Goal: Task Accomplishment & Management: Manage account settings

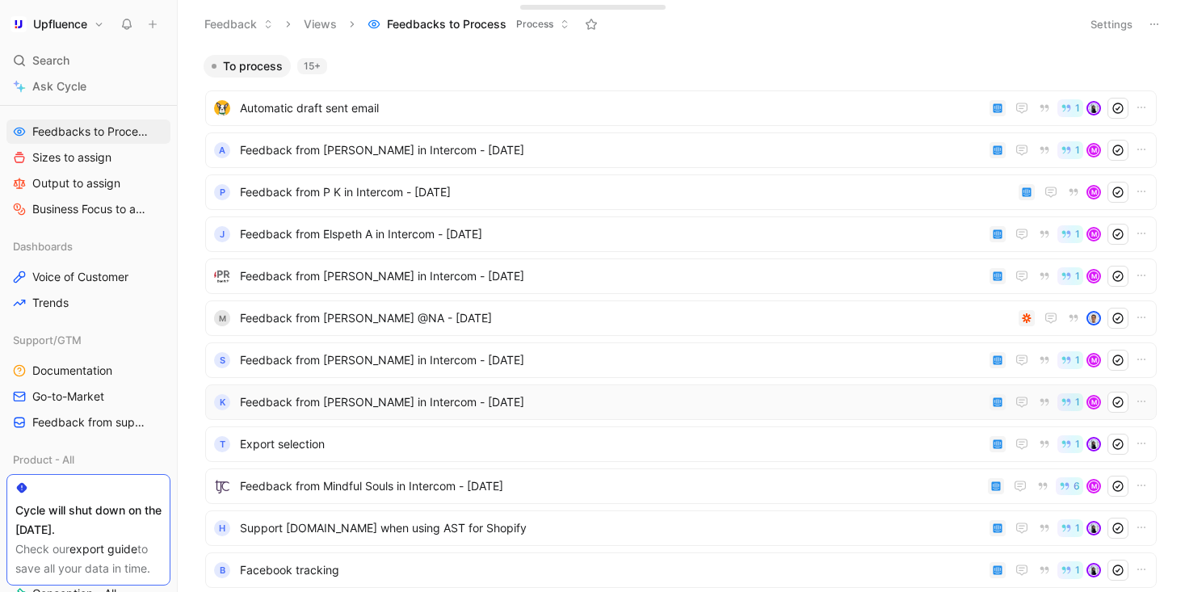
scroll to position [539, 0]
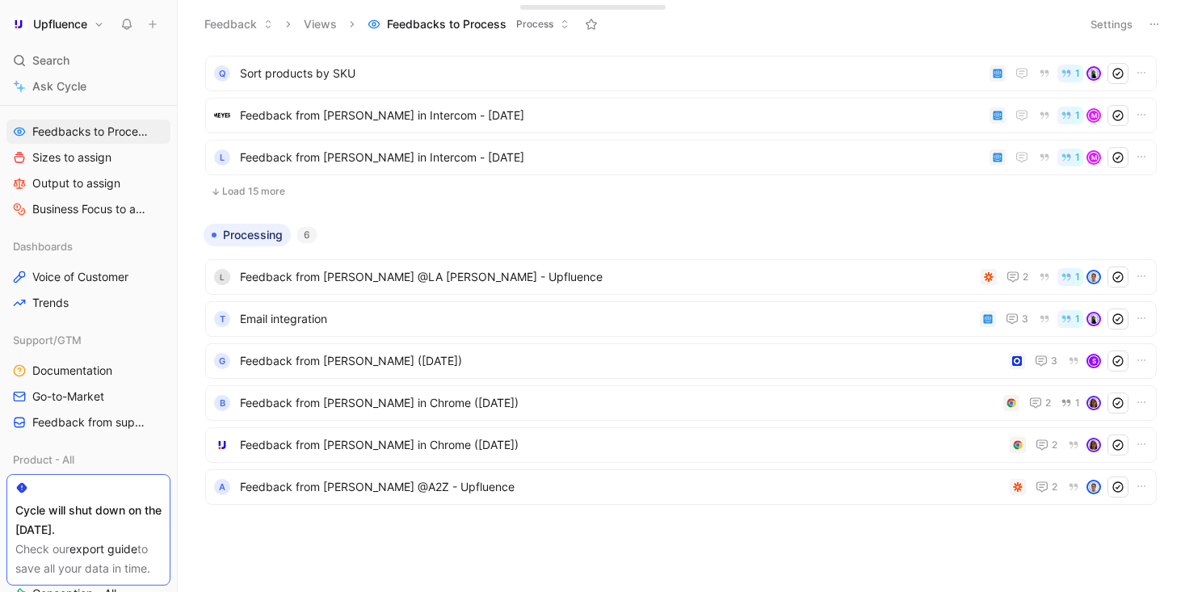
click at [469, 296] on ul "L Feedback from [PERSON_NAME] @LA [PERSON_NAME] - Upfluence 2 1 T Email integra…" at bounding box center [681, 384] width 952 height 251
click at [453, 283] on span "Feedback from [PERSON_NAME] @LA [PERSON_NAME] - Upfluence" at bounding box center [607, 276] width 734 height 19
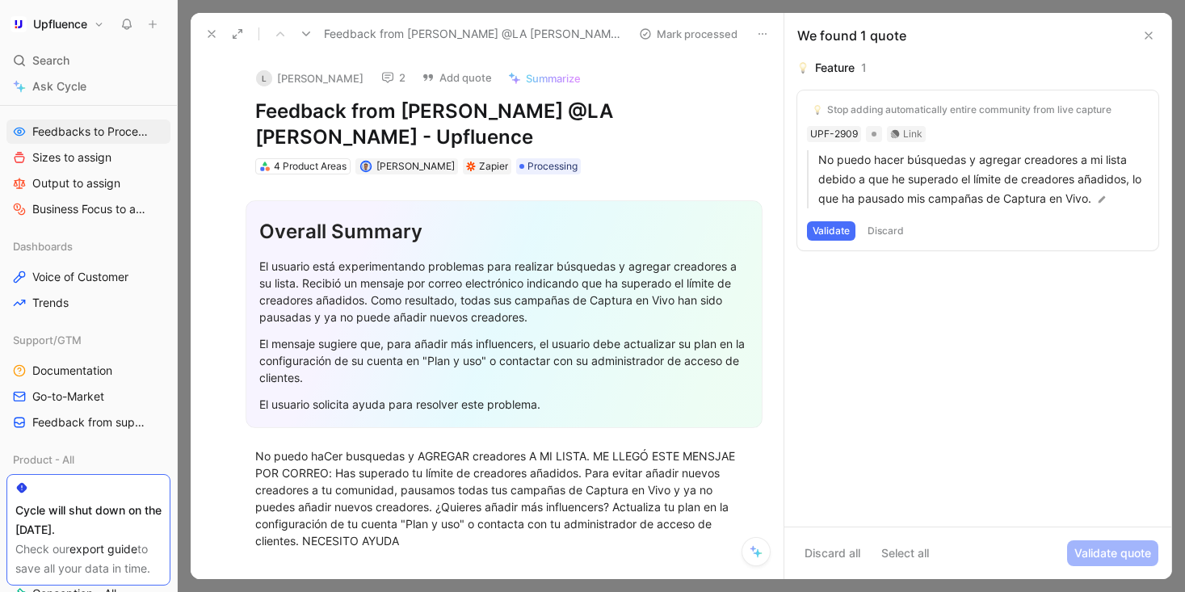
click at [374, 78] on button "2" at bounding box center [393, 77] width 39 height 23
click at [528, 158] on span "Processing" at bounding box center [553, 166] width 50 height 16
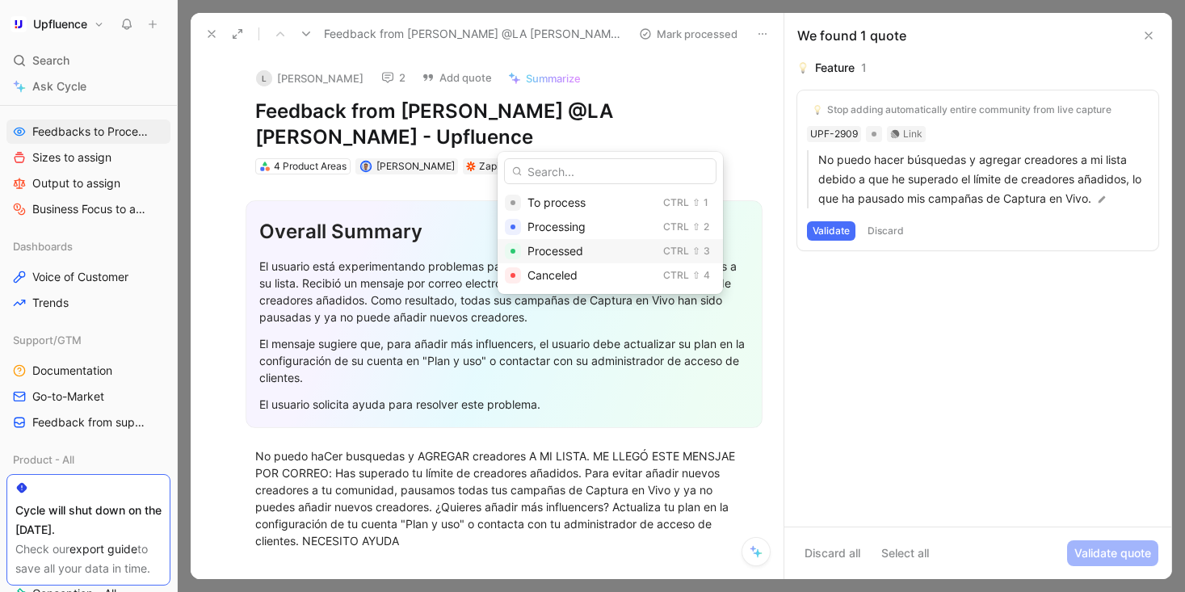
click at [562, 250] on span "Processed" at bounding box center [556, 251] width 56 height 14
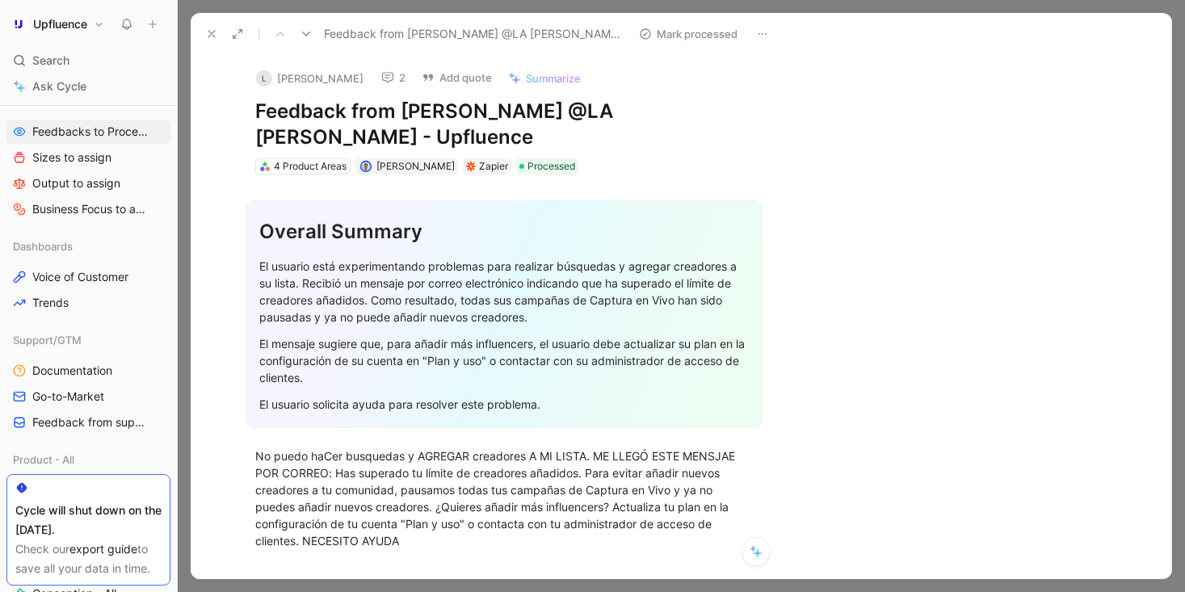
scroll to position [497, 0]
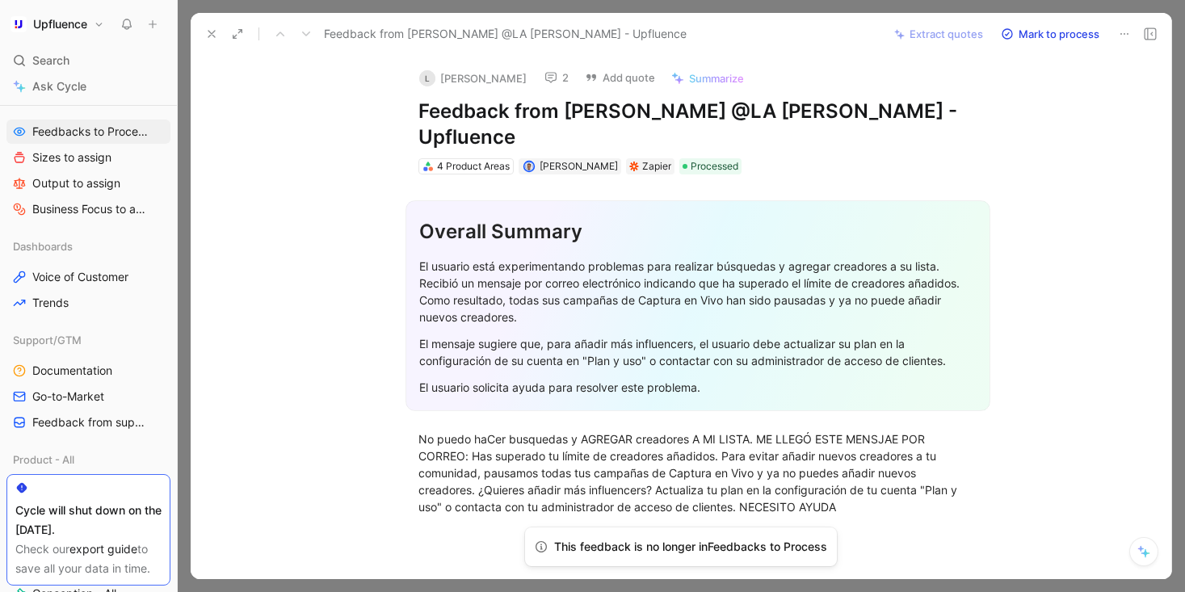
click at [210, 32] on icon at bounding box center [211, 33] width 13 height 13
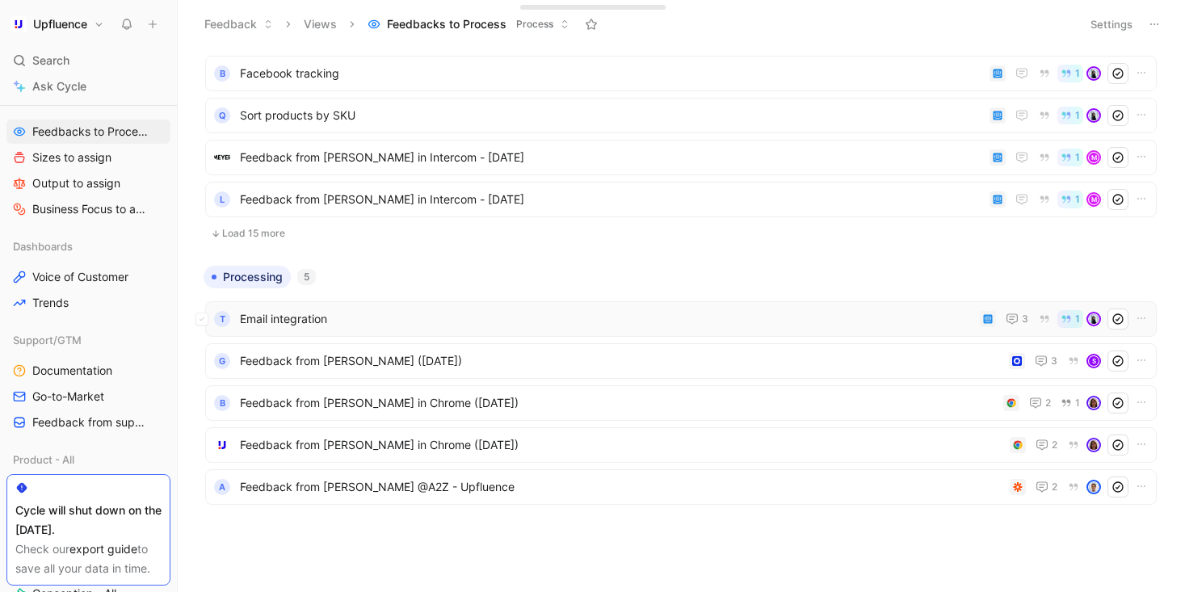
click at [356, 311] on span "Email integration" at bounding box center [607, 318] width 734 height 19
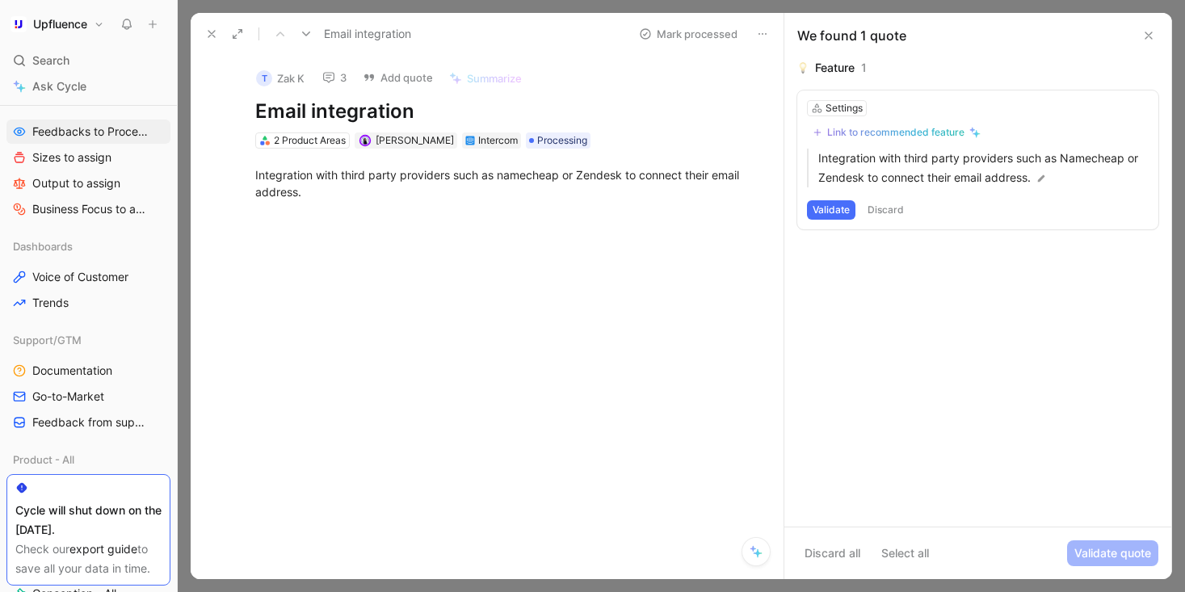
click at [343, 77] on button "3" at bounding box center [334, 77] width 39 height 23
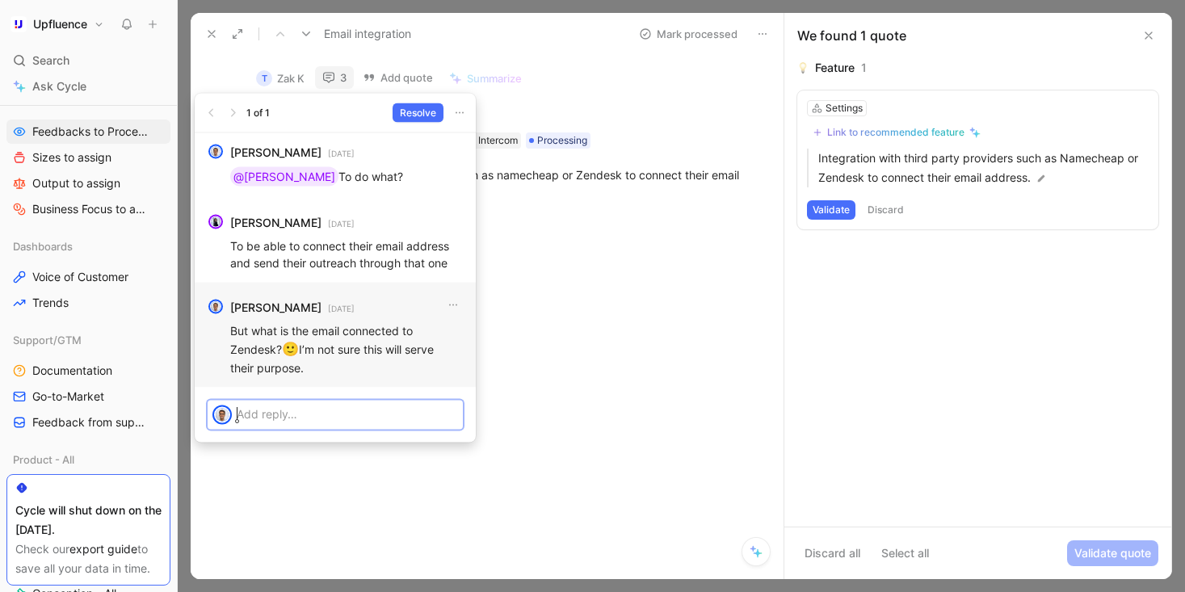
click at [446, 351] on p "But what is the email connected to Zendesk? 🙂 I’m not sure this will serve thei…" at bounding box center [346, 349] width 233 height 55
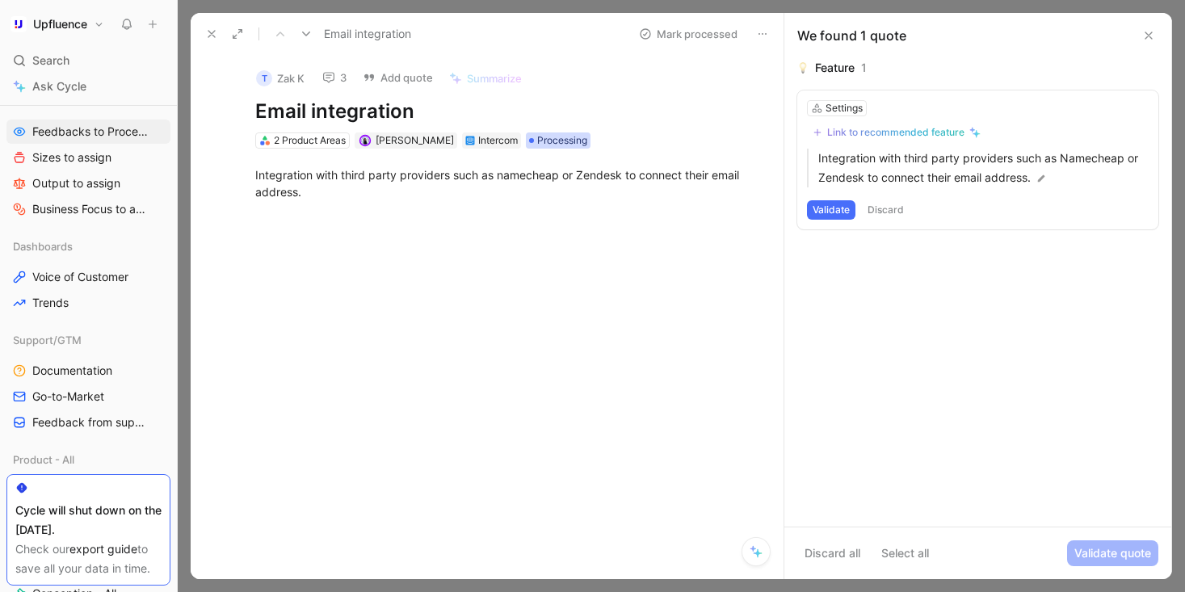
click at [556, 135] on span "Processing" at bounding box center [562, 141] width 50 height 16
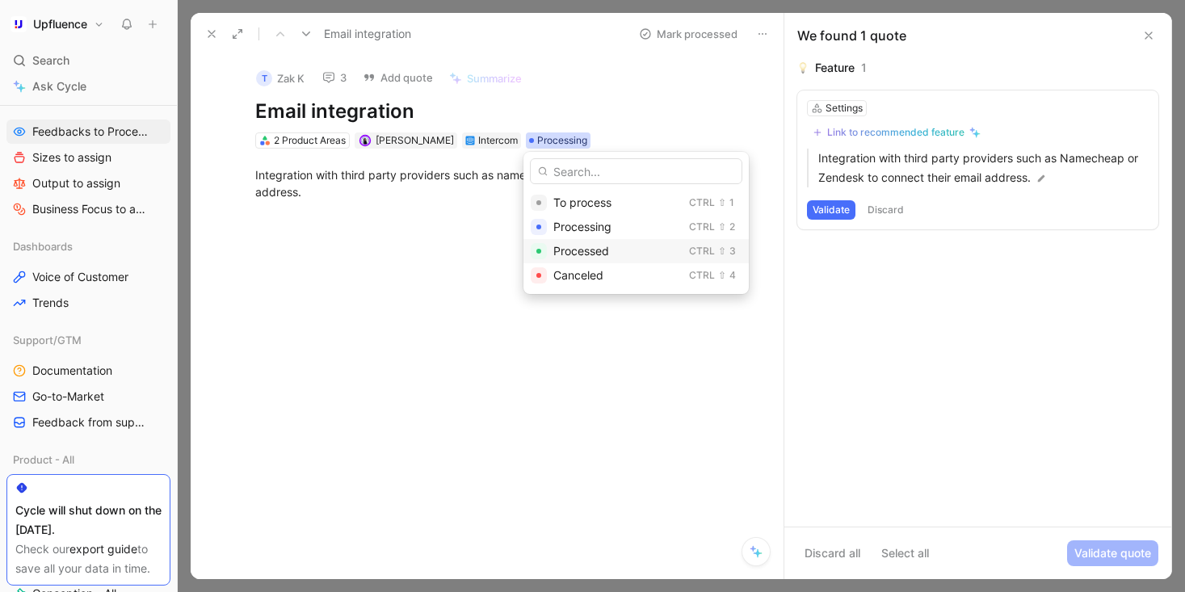
click at [584, 246] on span "Processed" at bounding box center [581, 251] width 56 height 14
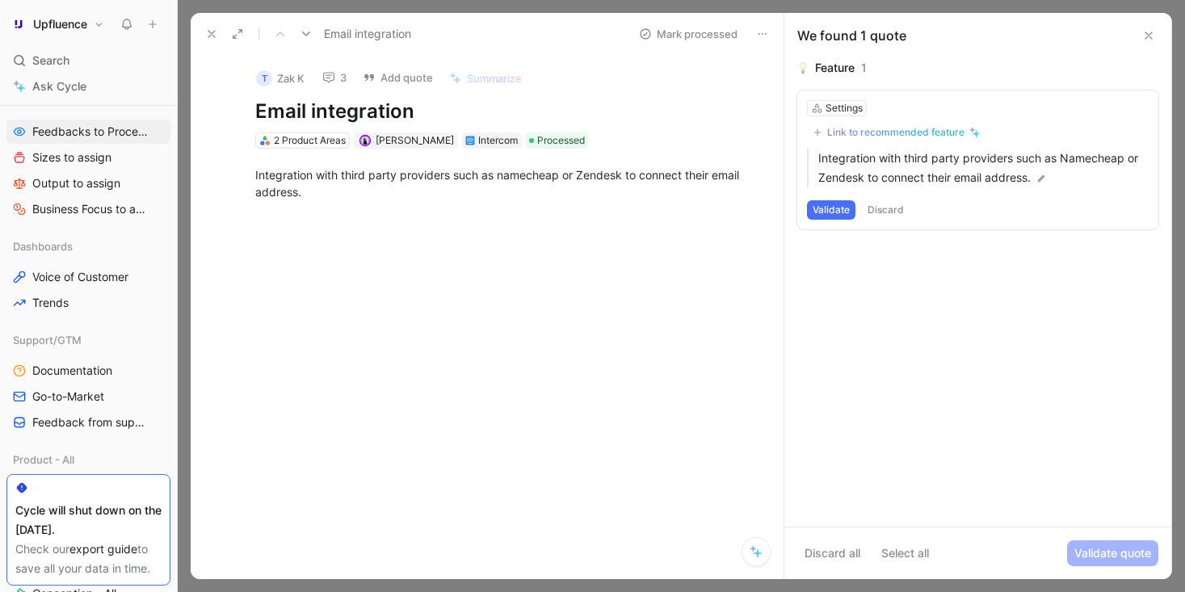
scroll to position [455, 0]
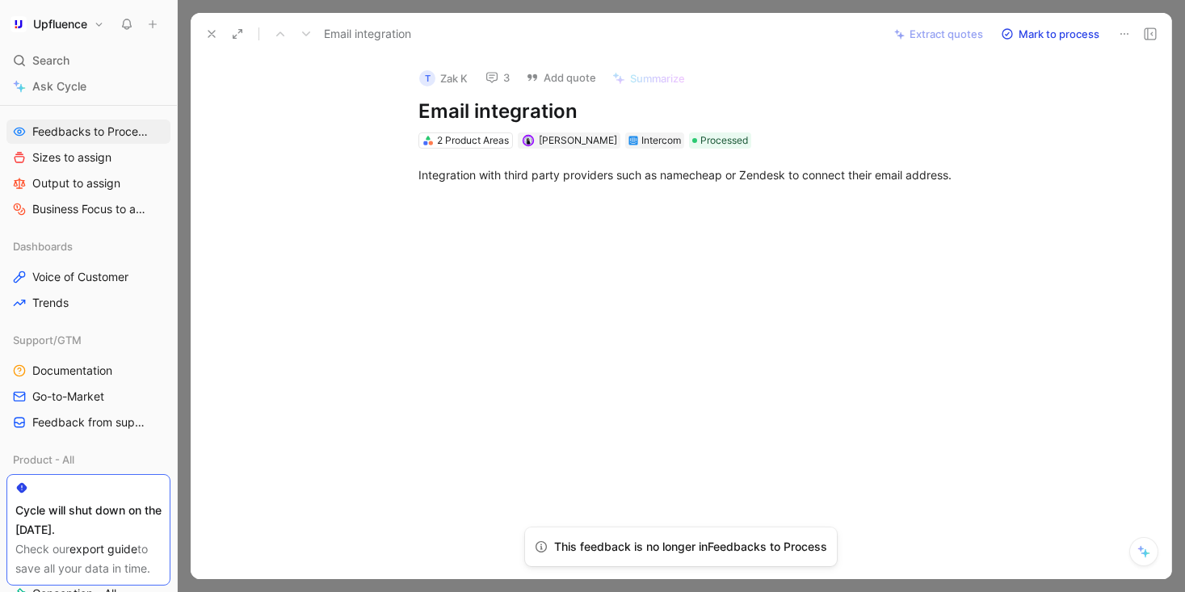
click at [219, 36] on button at bounding box center [211, 34] width 23 height 23
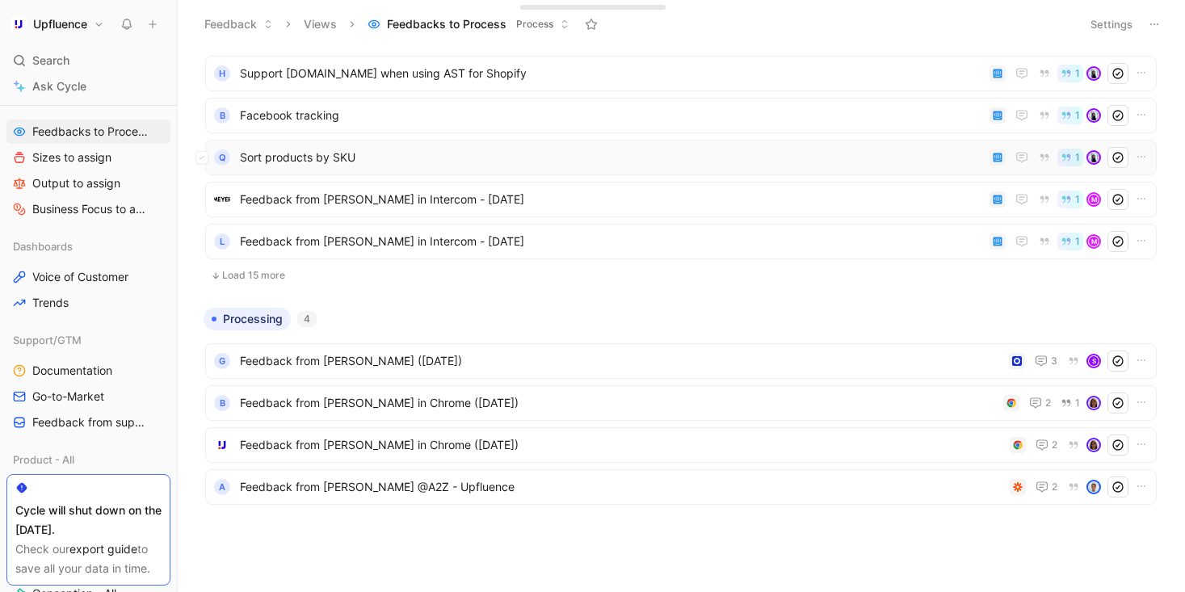
click at [348, 152] on span "Sort products by SKU" at bounding box center [611, 157] width 743 height 19
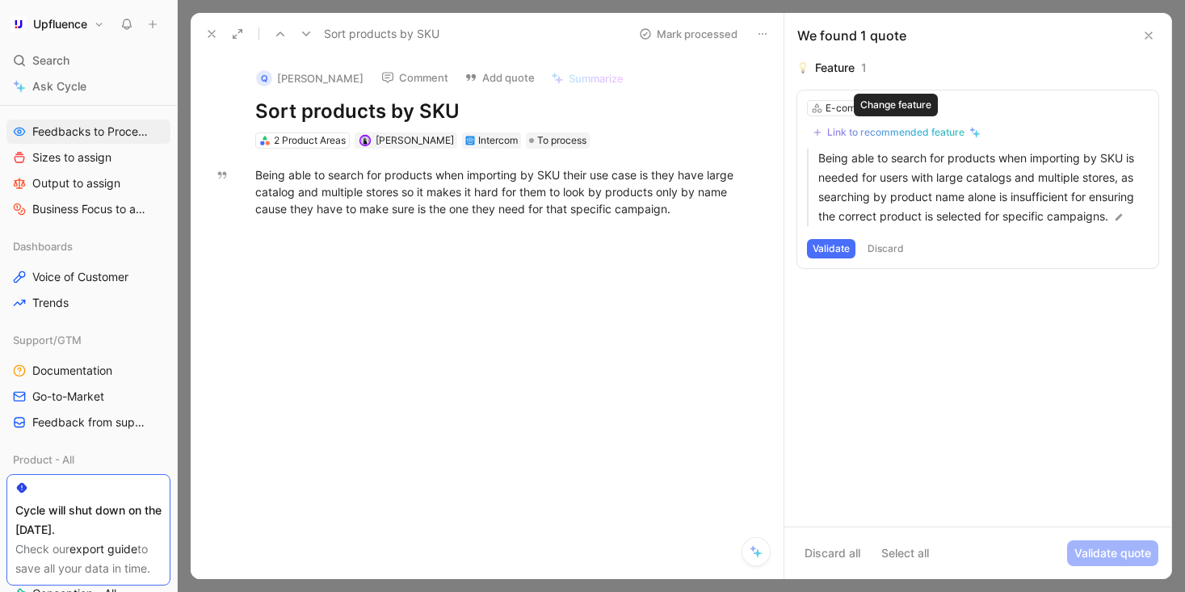
click at [959, 133] on div "Link to recommended feature" at bounding box center [895, 132] width 137 height 13
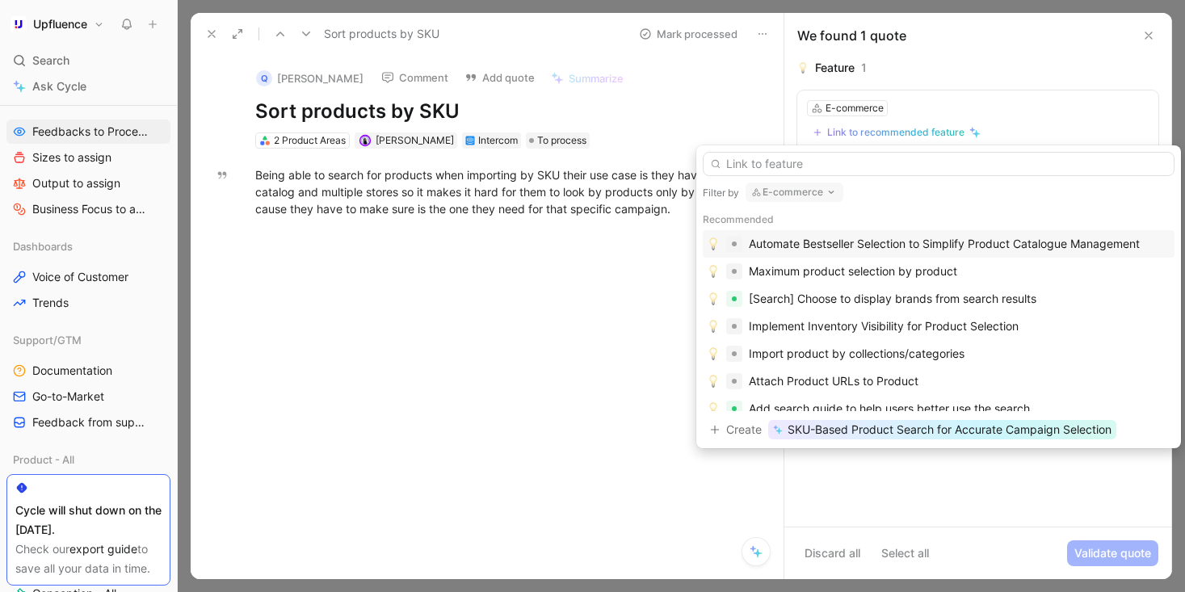
scroll to position [11, 0]
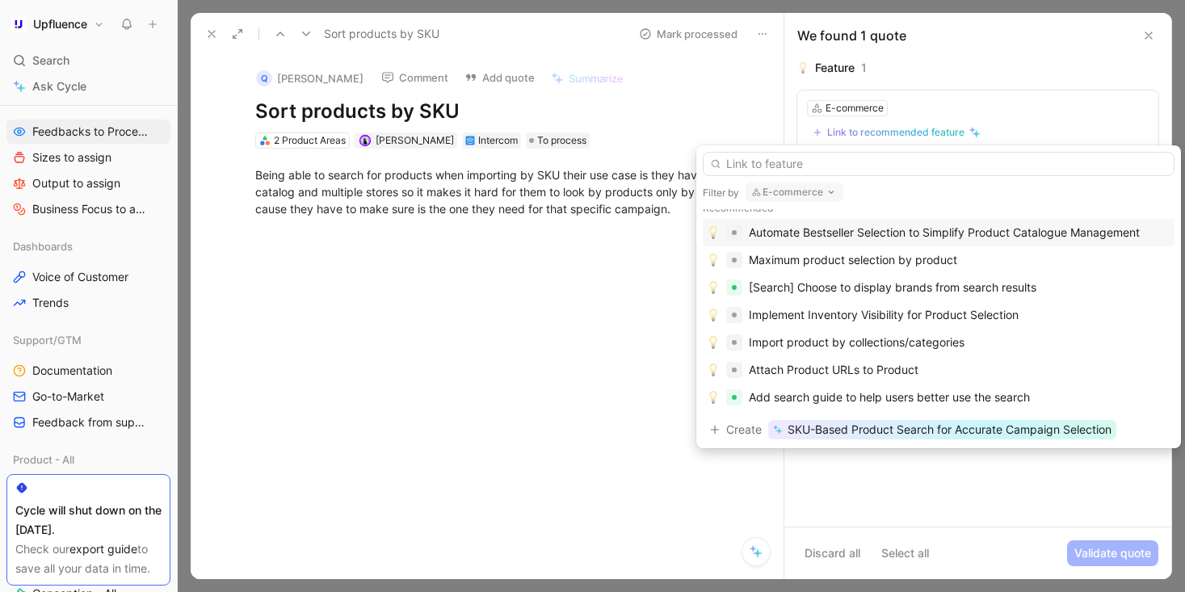
click at [818, 200] on button "E-commerce" at bounding box center [795, 192] width 98 height 19
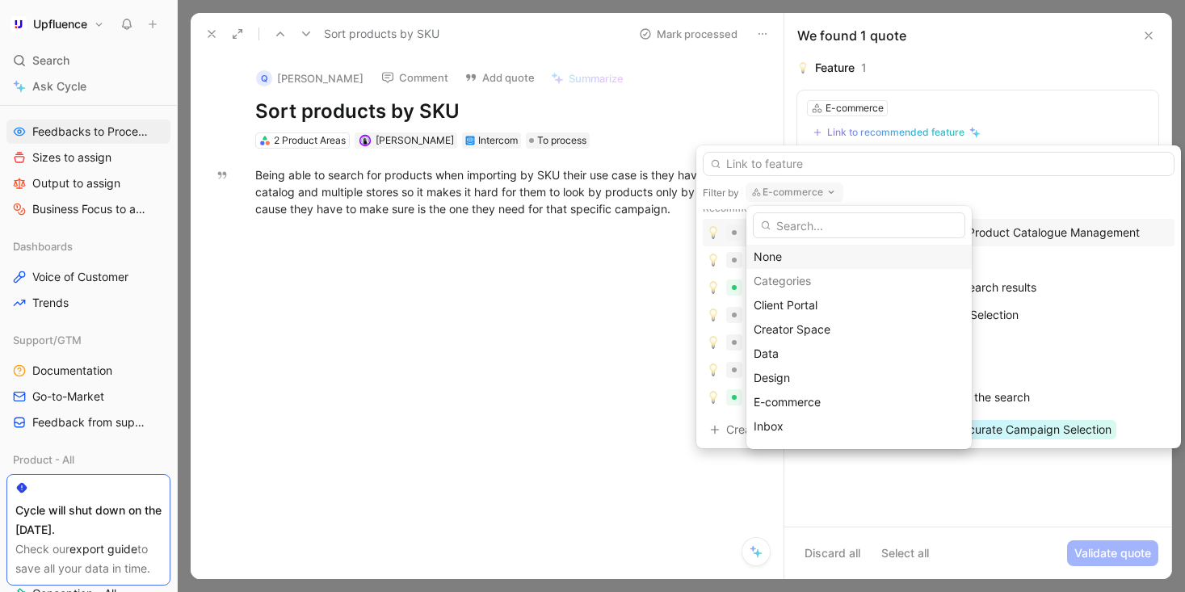
click at [777, 257] on div "None" at bounding box center [859, 256] width 211 height 19
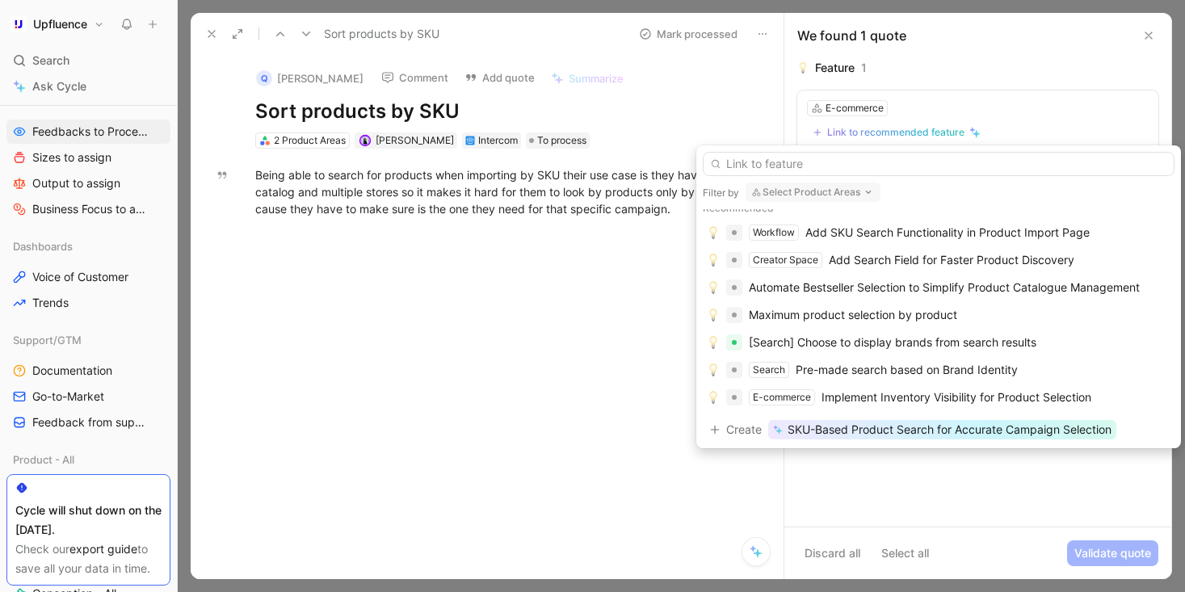
click at [796, 191] on button "Select Product Areas" at bounding box center [813, 192] width 135 height 19
click at [802, 160] on input "text" at bounding box center [939, 164] width 472 height 24
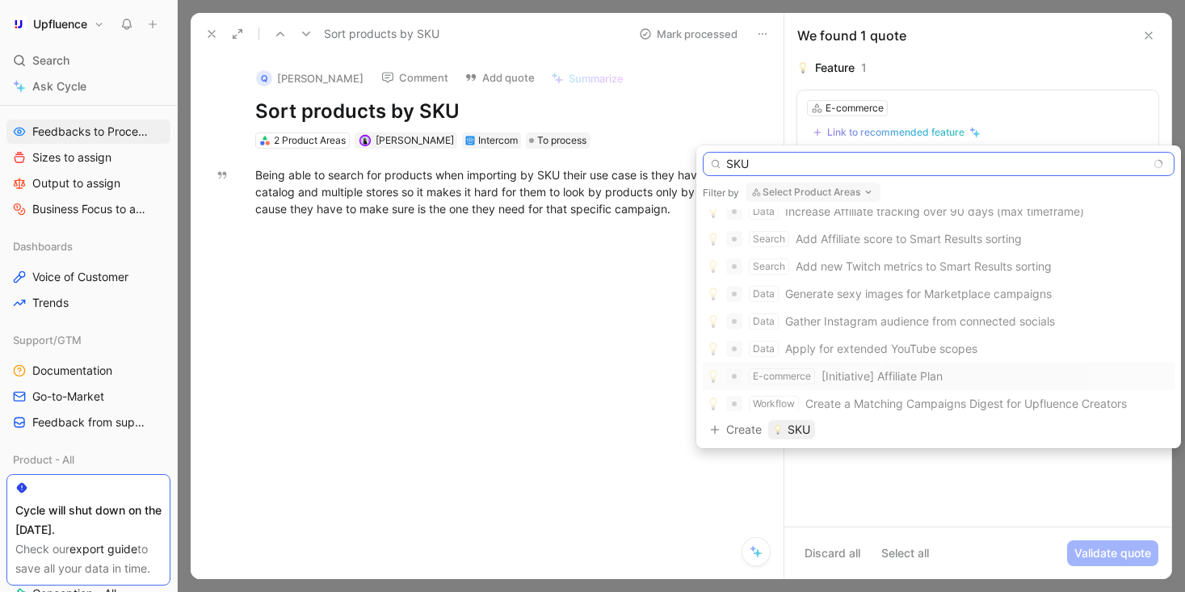
scroll to position [0, 0]
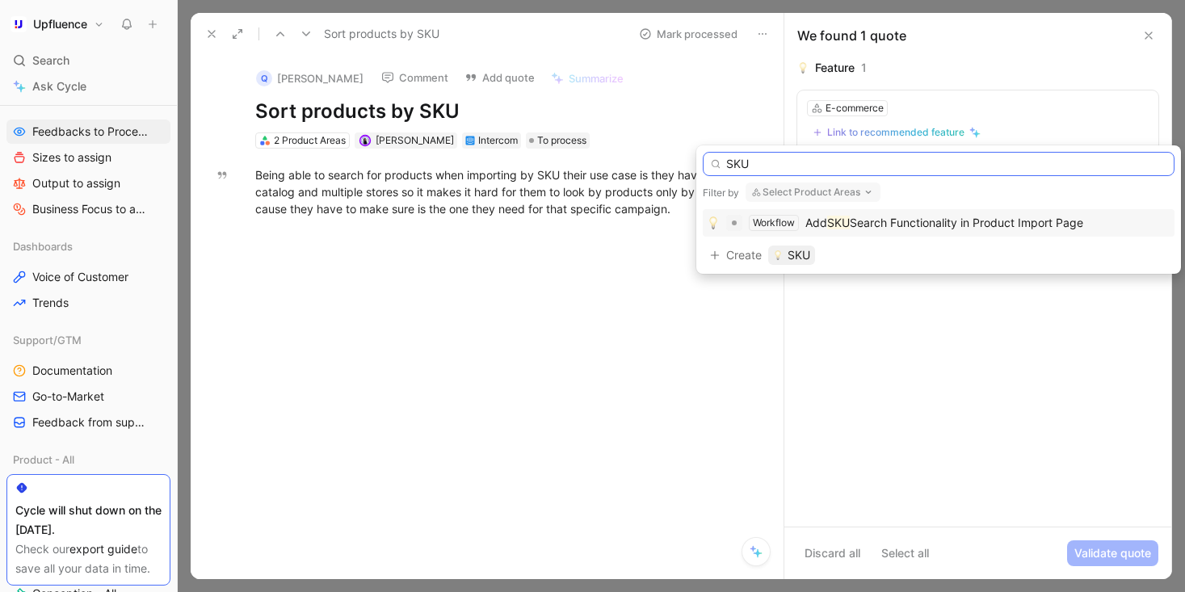
type input "SKU"
click at [877, 225] on span "Search Functionality in Product Import Page" at bounding box center [967, 223] width 234 height 14
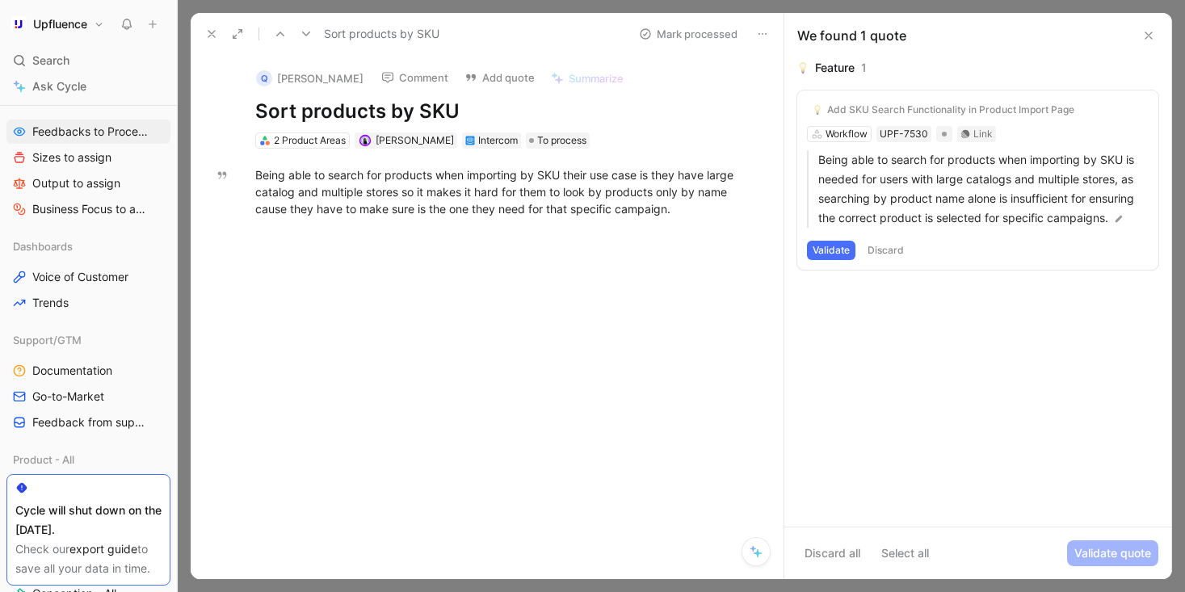
click at [837, 252] on button "Validate" at bounding box center [831, 250] width 48 height 19
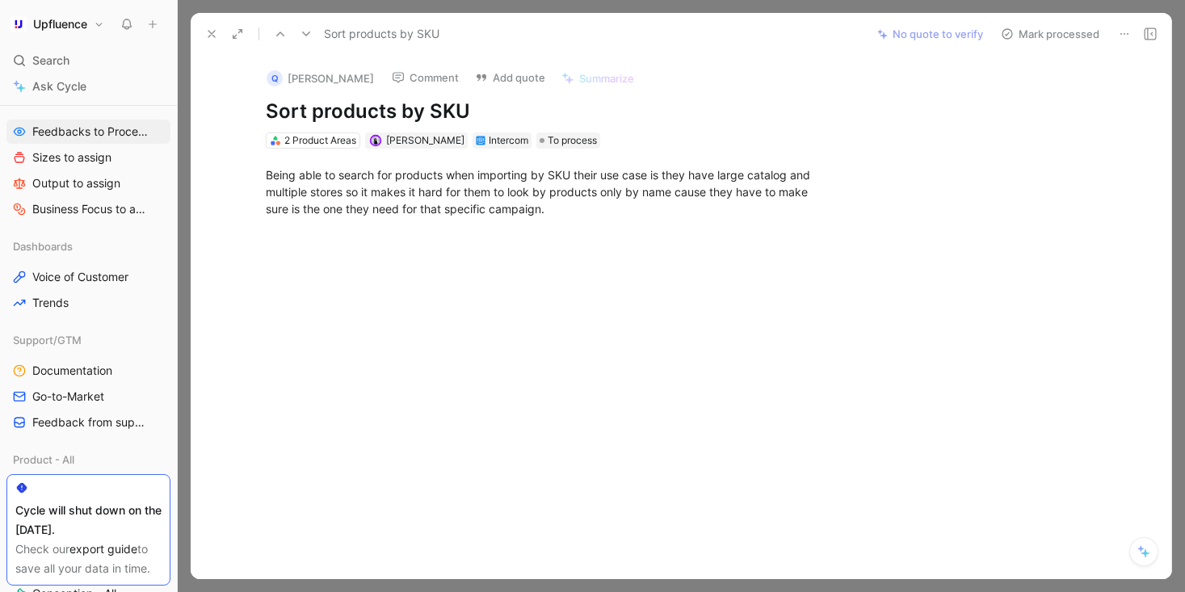
click at [1065, 31] on button "Mark processed" at bounding box center [1050, 34] width 113 height 23
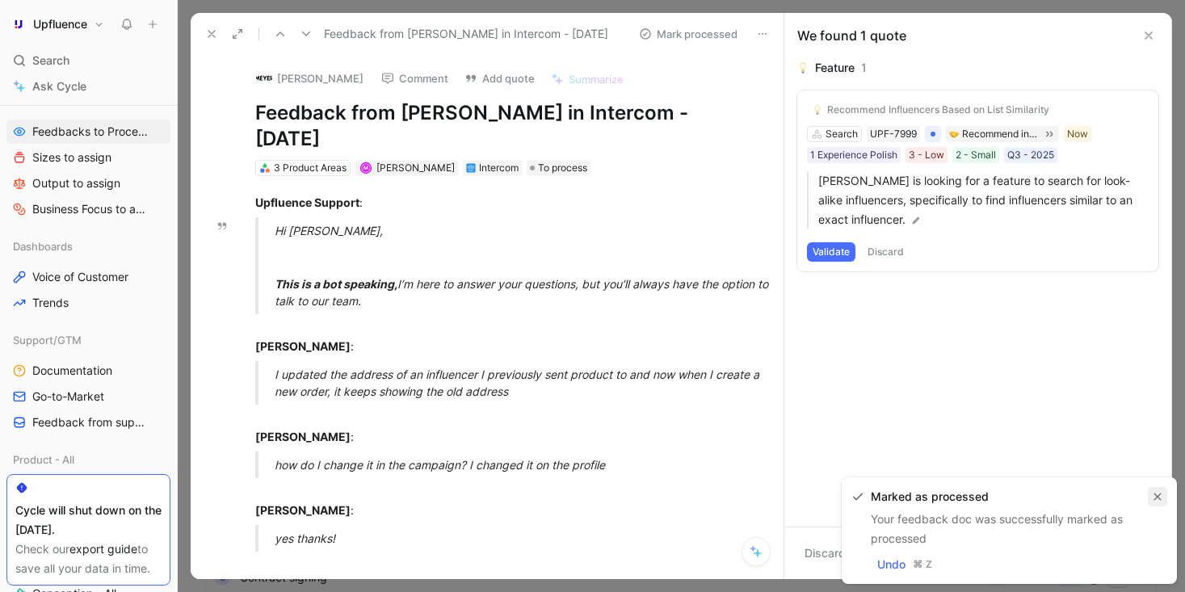
click at [1158, 497] on icon "button" at bounding box center [1158, 497] width 7 height 7
